Goal: Find specific page/section: Find specific page/section

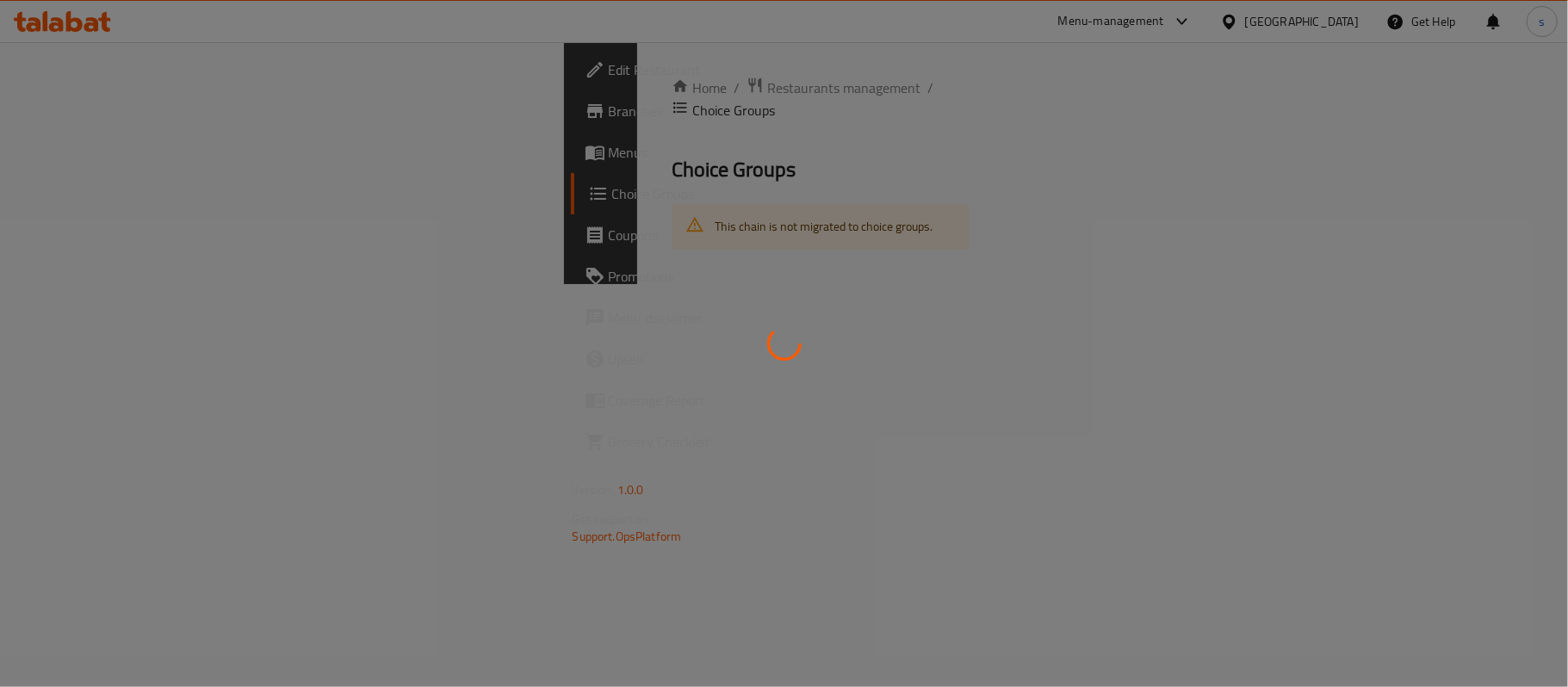
click at [1327, 15] on div at bounding box center [784, 344] width 1568 height 687
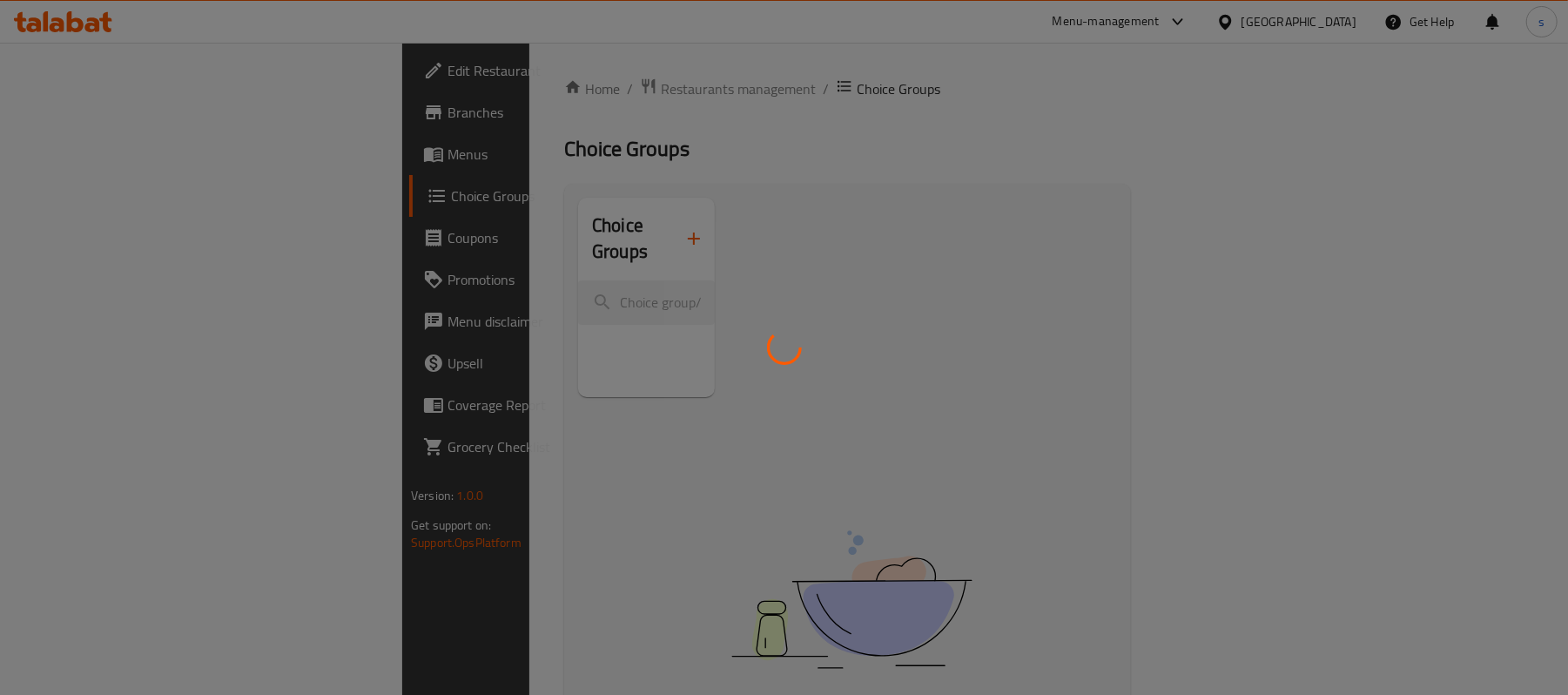
click at [1332, 23] on div at bounding box center [784, 348] width 1568 height 695
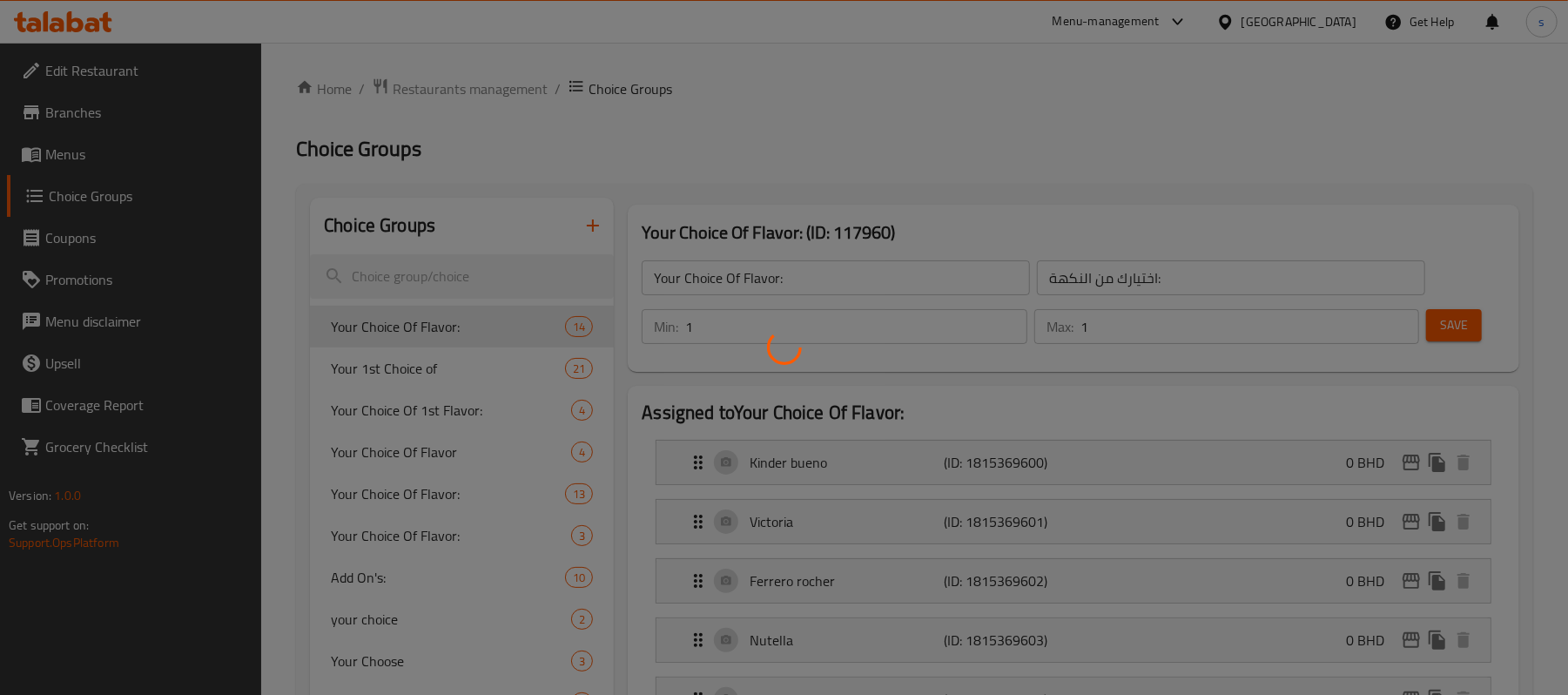
click at [1170, 112] on div at bounding box center [784, 348] width 1568 height 695
click at [1304, 53] on div at bounding box center [784, 348] width 1568 height 695
click at [482, 78] on div at bounding box center [784, 348] width 1568 height 695
click at [458, 89] on div at bounding box center [784, 348] width 1568 height 695
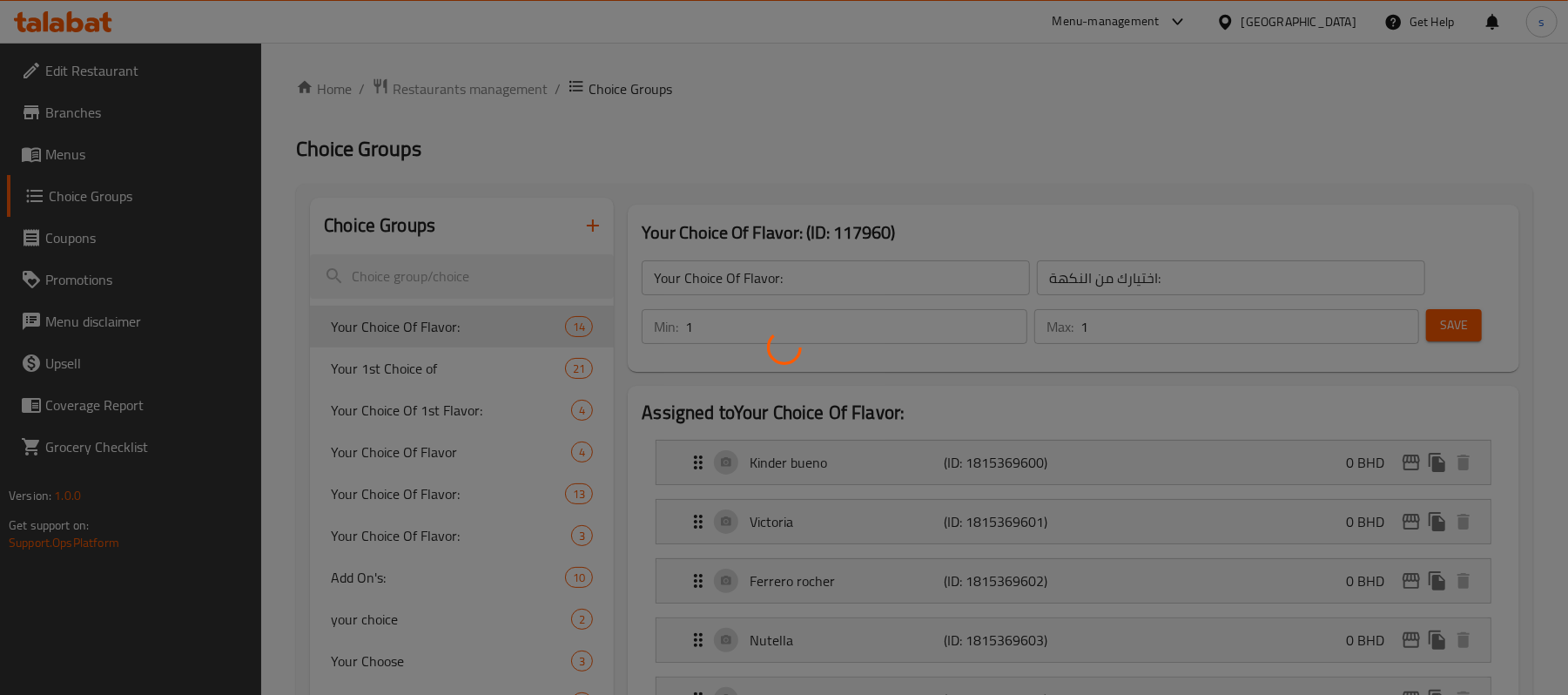
click at [458, 89] on div at bounding box center [784, 348] width 1568 height 695
click at [1189, 27] on div at bounding box center [784, 348] width 1568 height 695
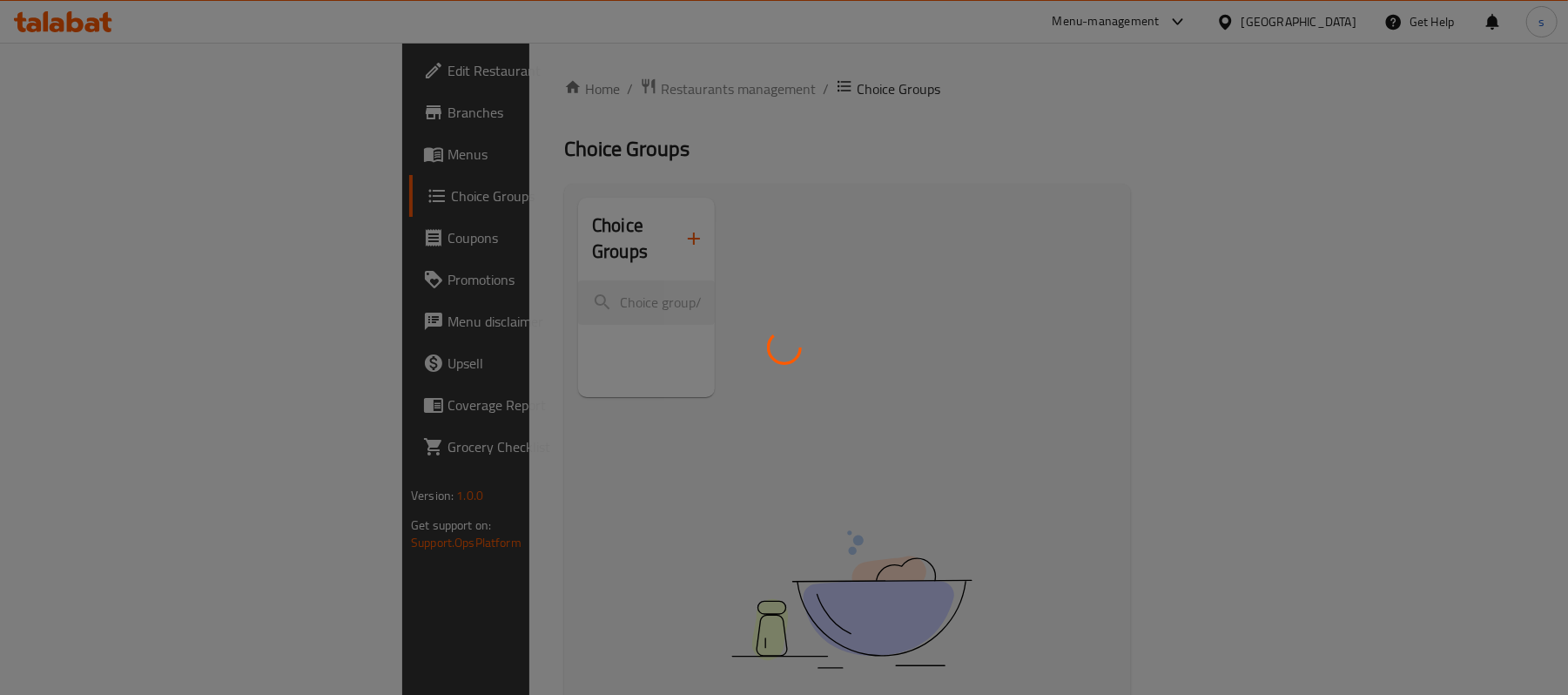
click at [1184, 27] on div at bounding box center [784, 348] width 1568 height 695
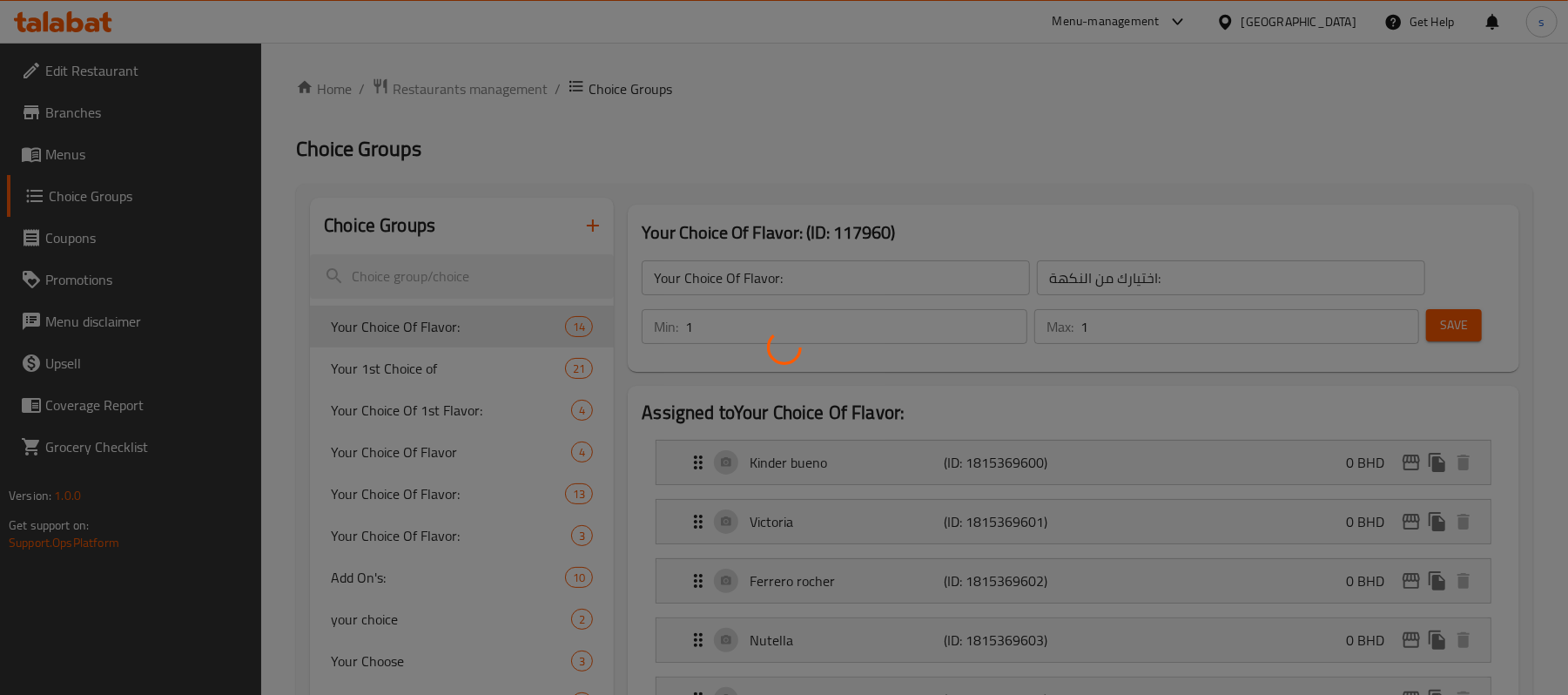
click at [443, 92] on div at bounding box center [784, 348] width 1568 height 695
click at [464, 85] on div at bounding box center [784, 348] width 1568 height 695
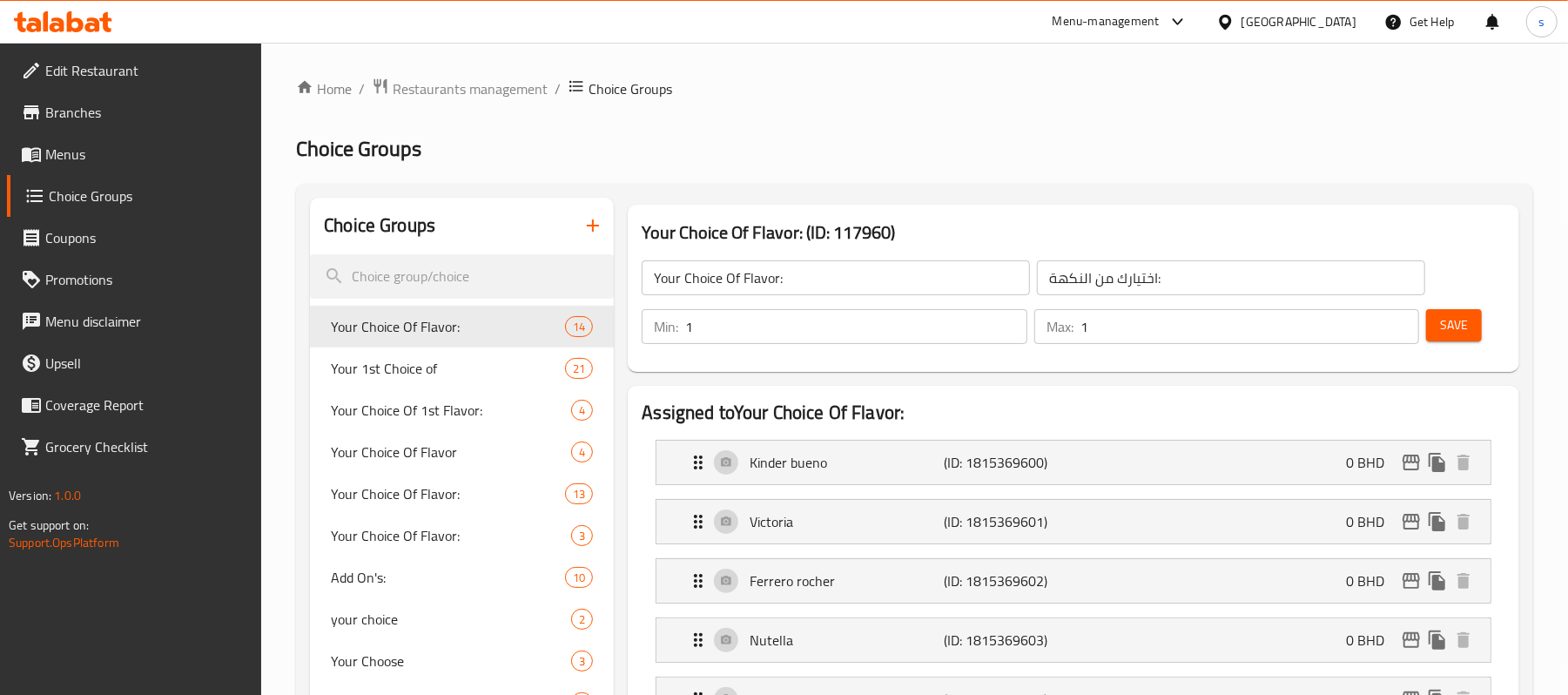
click at [464, 85] on div at bounding box center [784, 348] width 1568 height 695
click at [496, 85] on span "Restaurants management" at bounding box center [471, 89] width 155 height 21
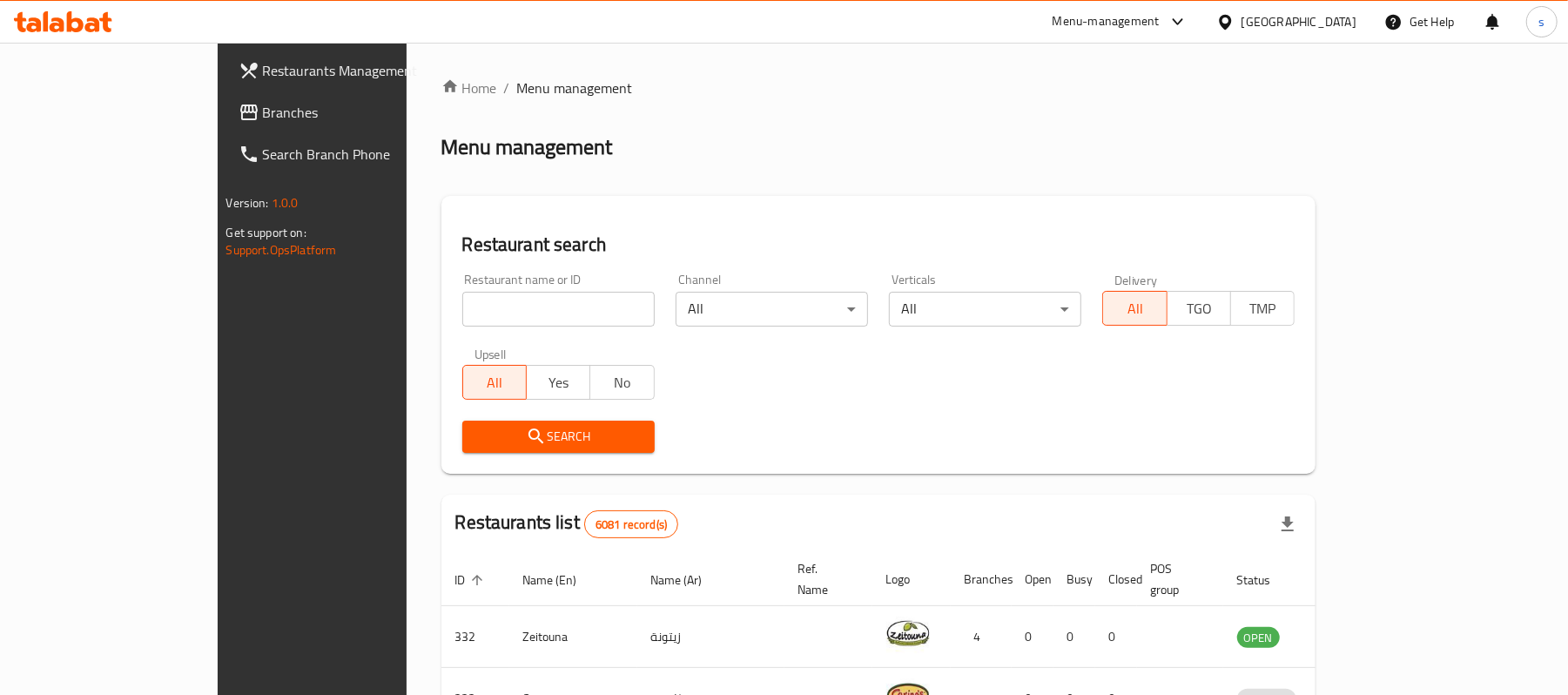
click at [1160, 23] on div "Menu-management" at bounding box center [1105, 21] width 107 height 21
click at [1071, 117] on div "Global Quality Control Center" at bounding box center [1092, 117] width 153 height 19
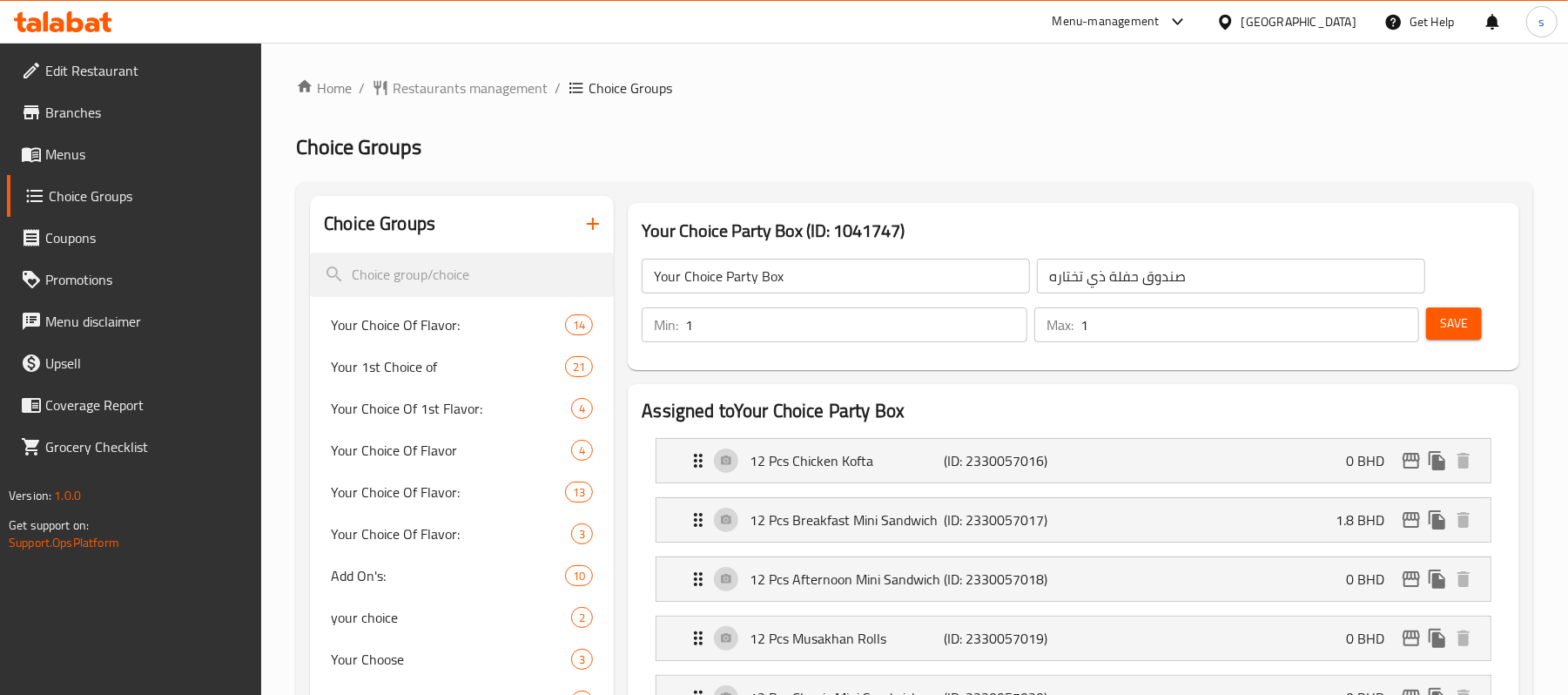
scroll to position [348, 0]
